Goal: Communication & Community: Answer question/provide support

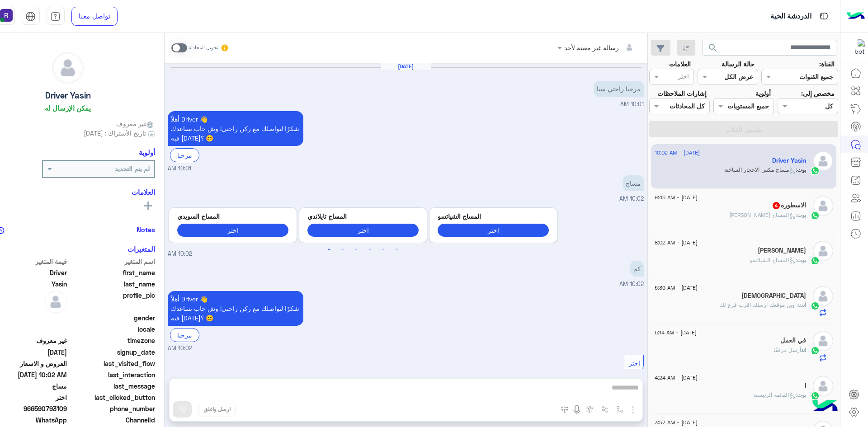
scroll to position [199, 0]
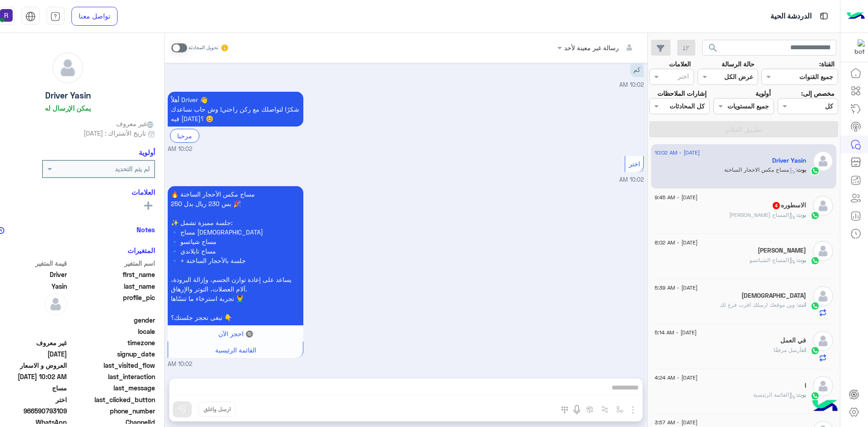
click at [747, 190] on div "[DATE] - 9:45 AM الاسطوره 4 بوت : المساج [PERSON_NAME]" at bounding box center [743, 211] width 185 height 45
click at [742, 212] on div "بوت : المساج [PERSON_NAME]" at bounding box center [731, 219] width 152 height 16
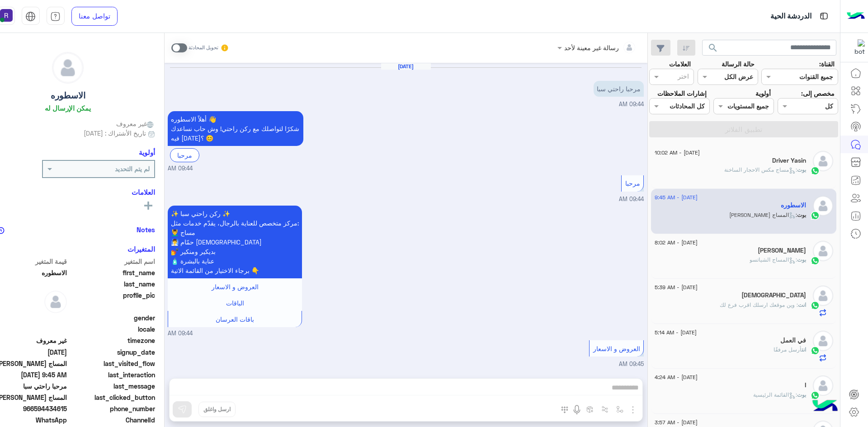
scroll to position [225, 0]
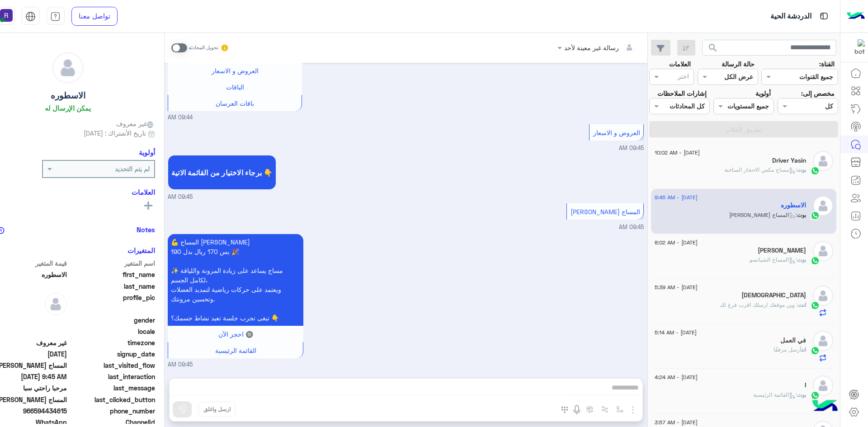
click at [726, 251] on div "[PERSON_NAME]" at bounding box center [731, 251] width 152 height 9
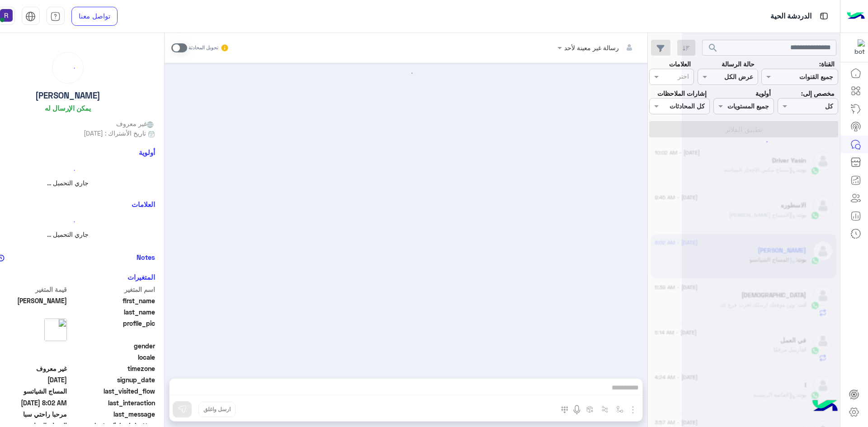
click at [726, 200] on div at bounding box center [761, 217] width 158 height 427
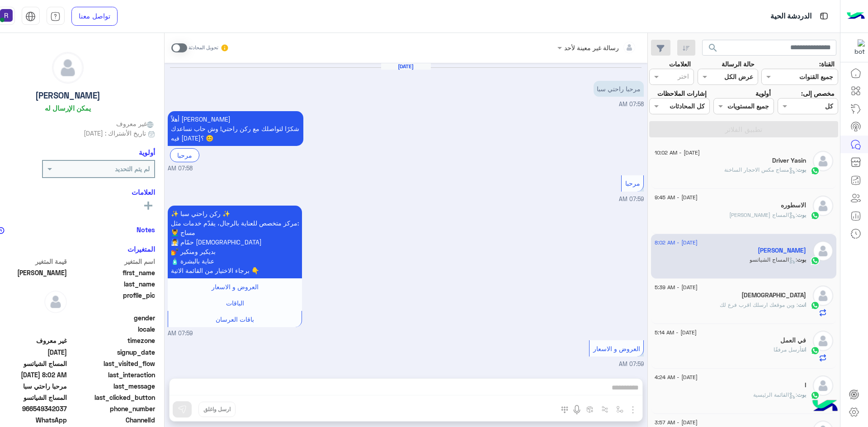
scroll to position [973, 0]
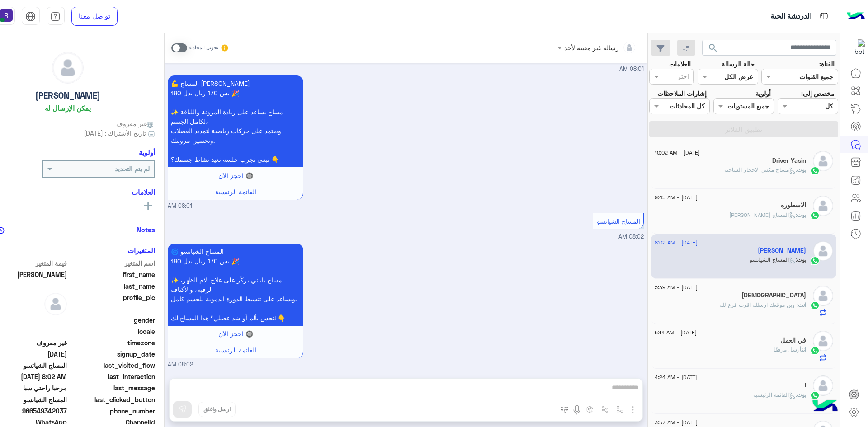
click at [726, 178] on div "بوت : مساج مكس الاحجار الساخنة" at bounding box center [731, 174] width 152 height 16
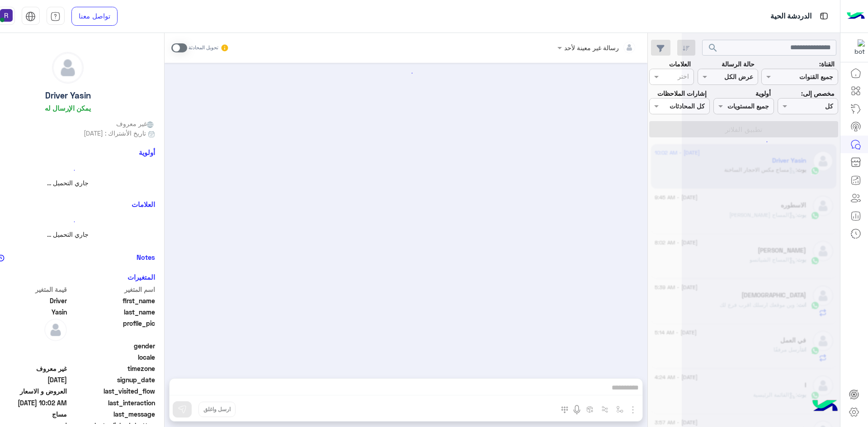
scroll to position [199, 0]
